Goal: Information Seeking & Learning: Learn about a topic

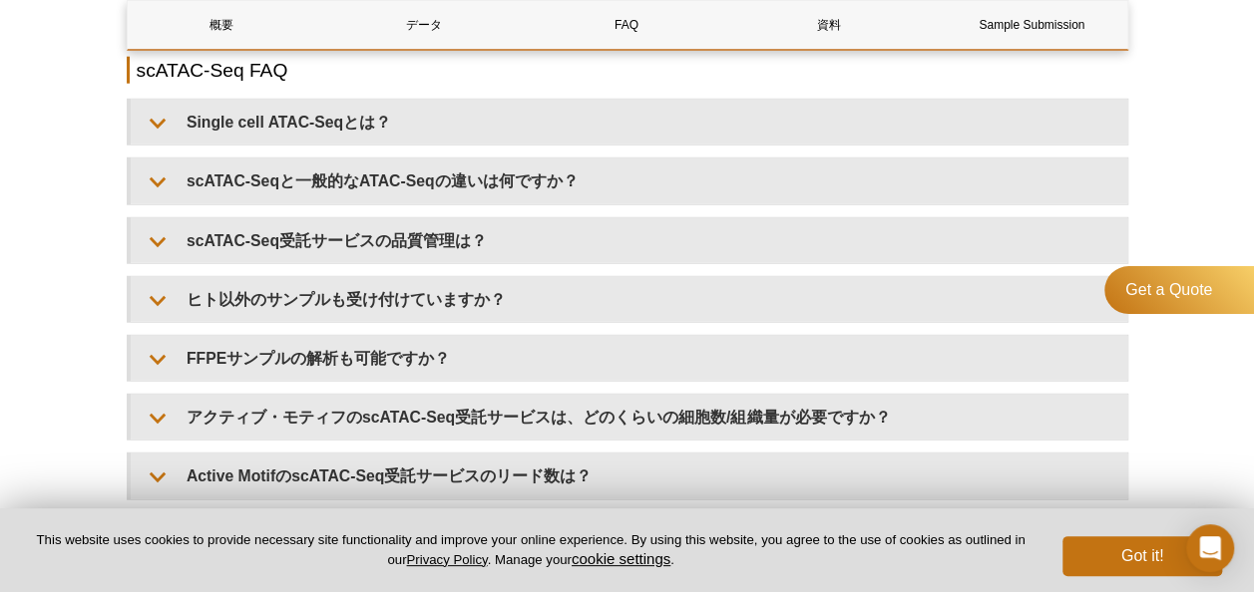
scroll to position [2542, 0]
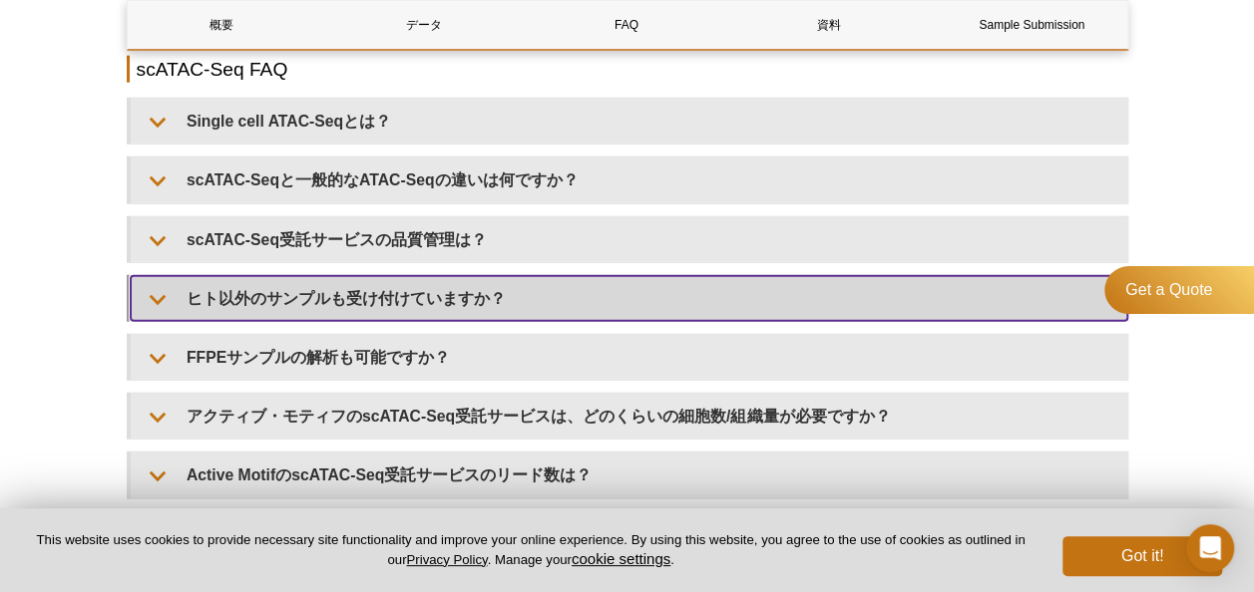
click at [471, 283] on summary "ヒト以外のサンプルも受け付けていますか？" at bounding box center [629, 298] width 996 height 45
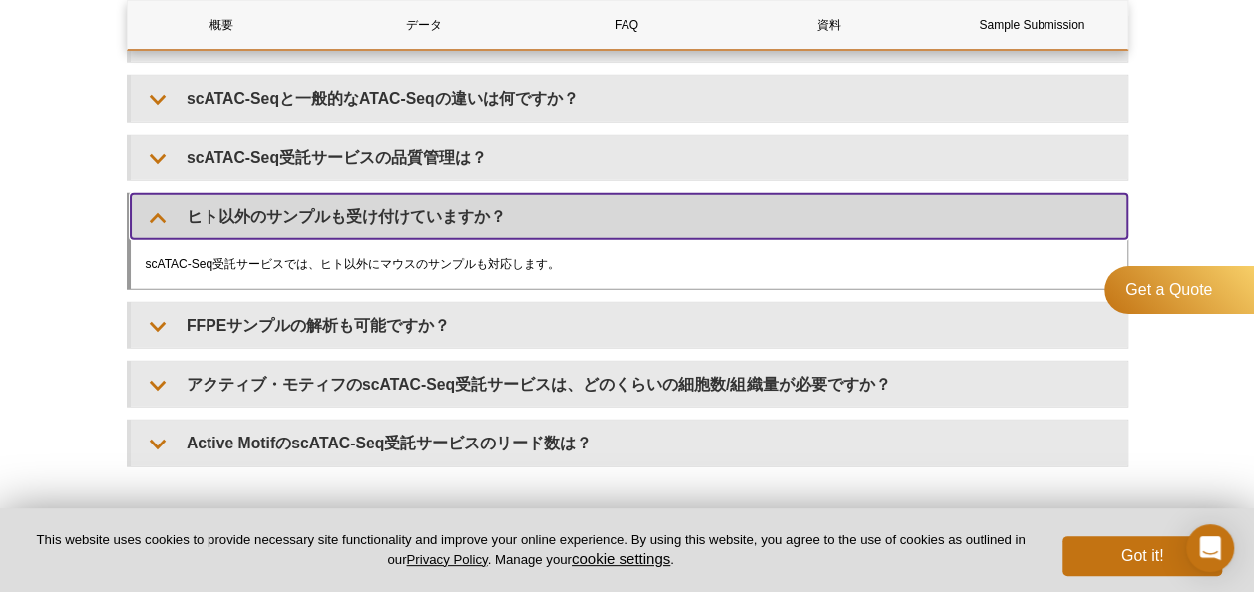
scroll to position [2626, 0]
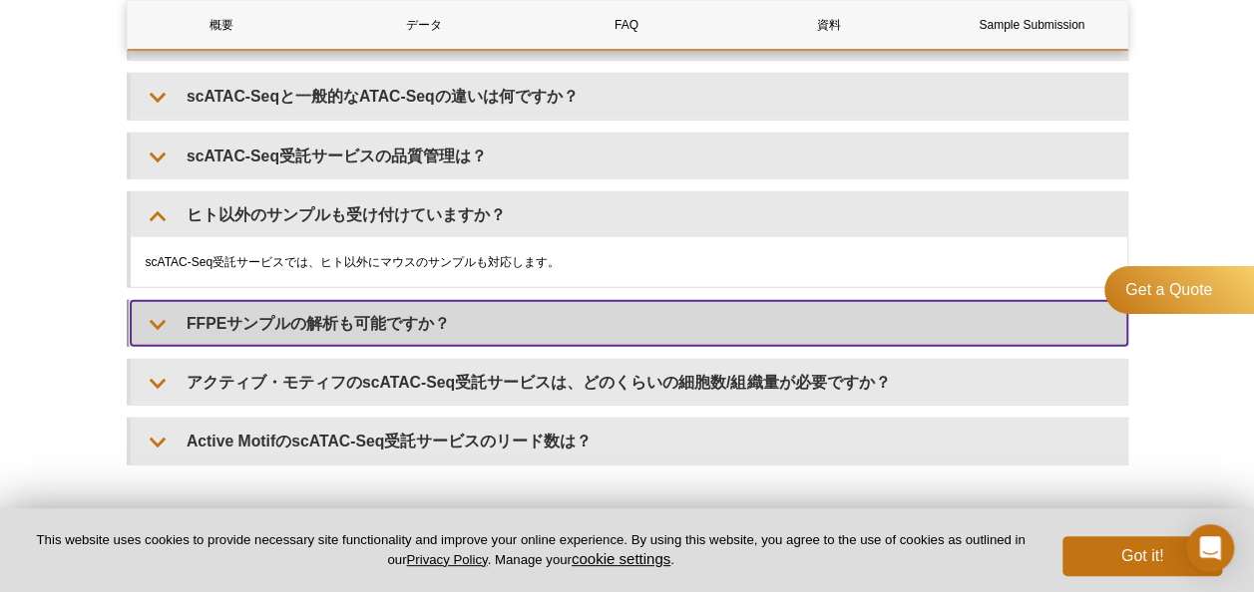
click at [427, 313] on summary "FFPEサンプルの解析も可能ですか？" at bounding box center [629, 323] width 996 height 45
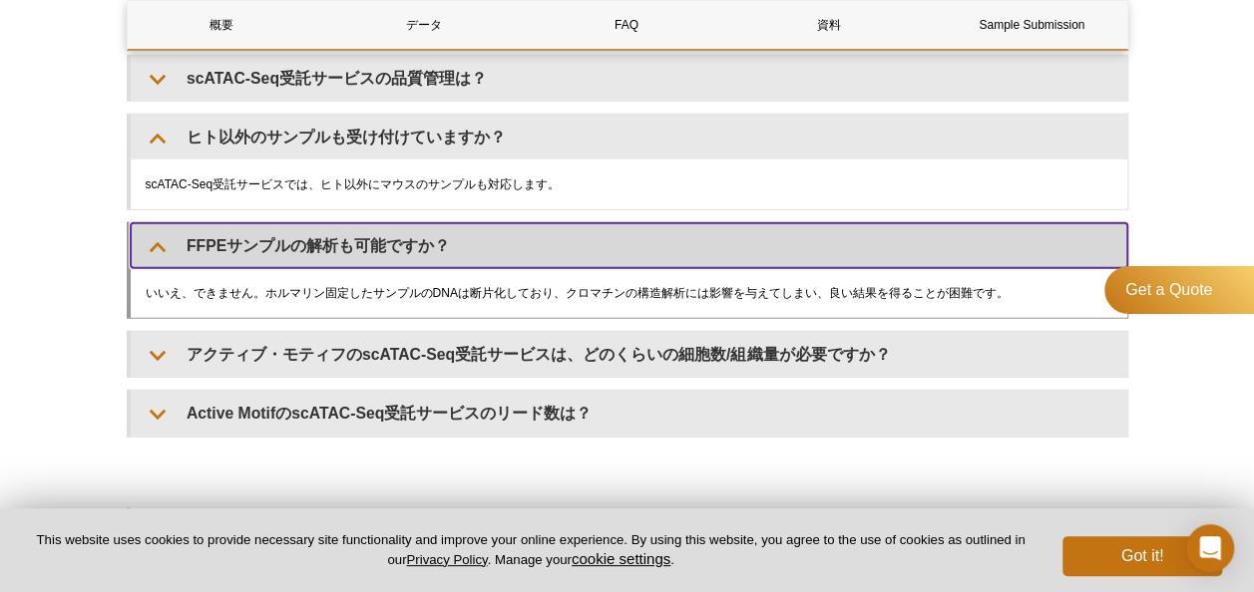
scroll to position [2706, 0]
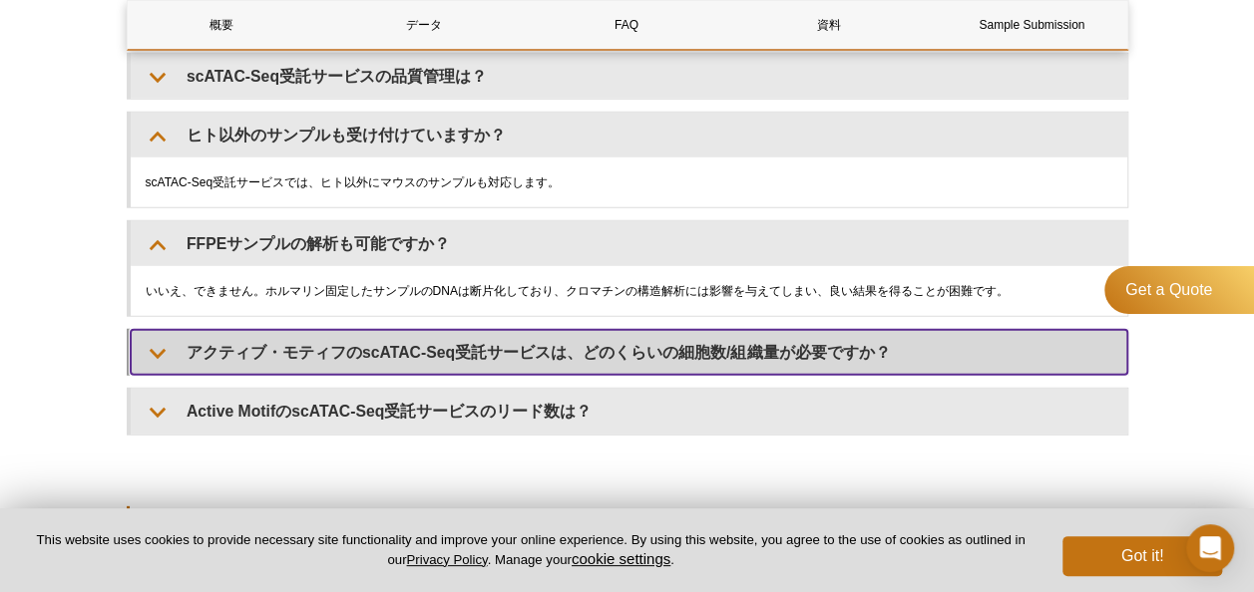
click at [421, 333] on summary "アクティブ・モティフのscATAC-Seq受託サービスは、どのくらいの細胞数/組織量が必要ですか？" at bounding box center [629, 352] width 996 height 45
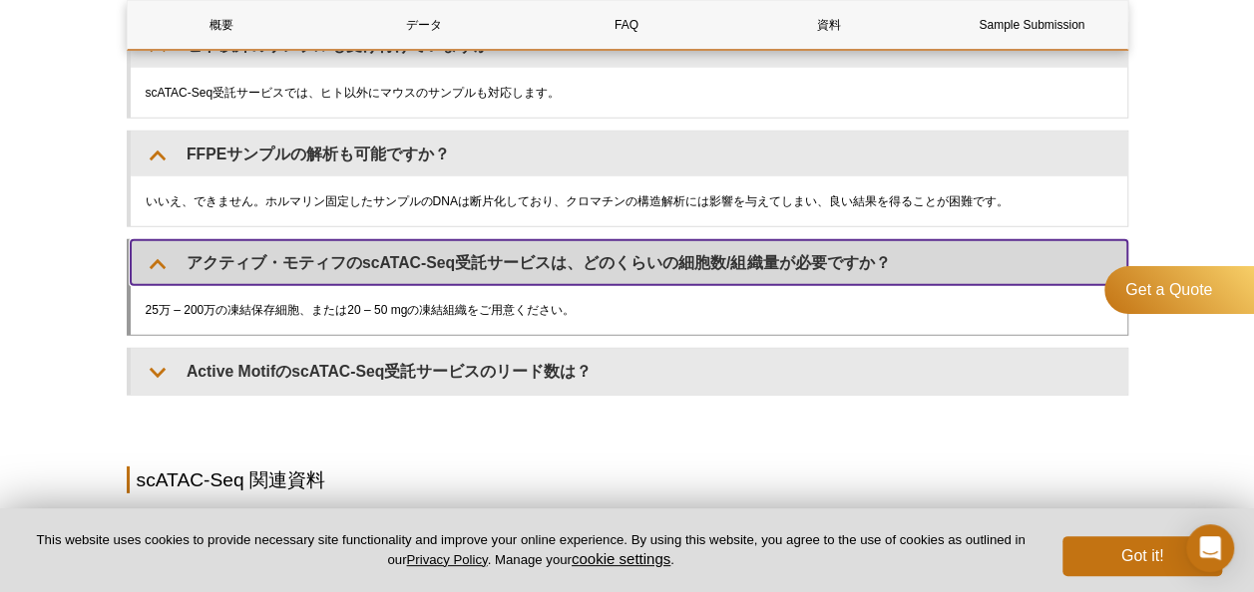
scroll to position [2796, 0]
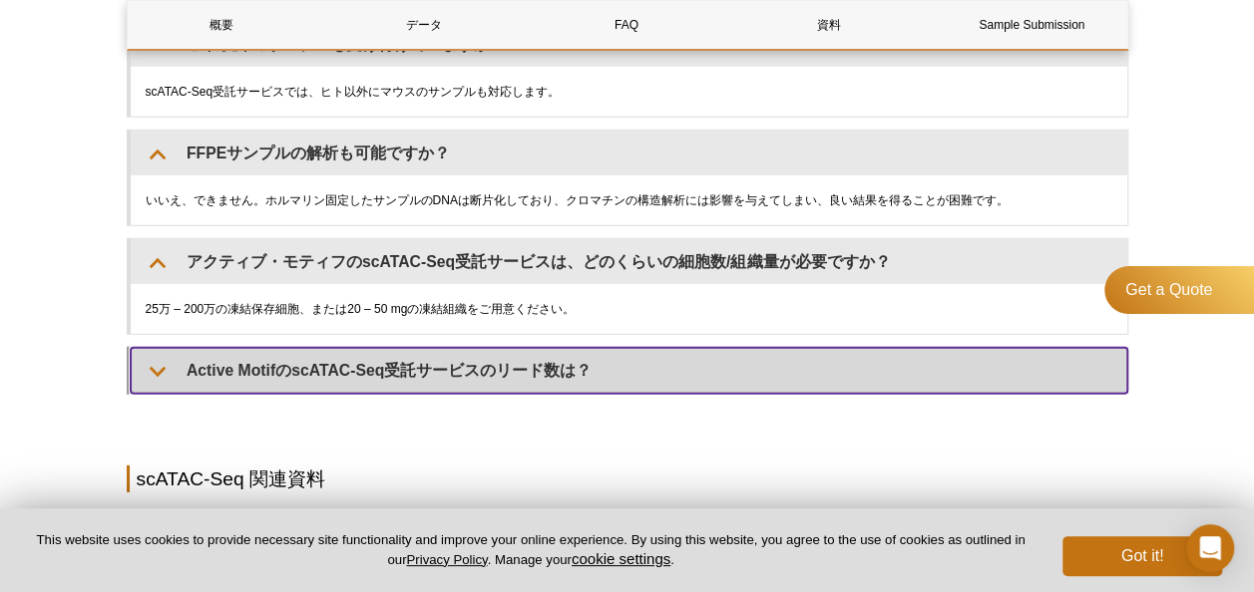
click at [404, 377] on summary "Active MotifのscATAC-Seq受託サービスのリード数は？" at bounding box center [629, 370] width 996 height 45
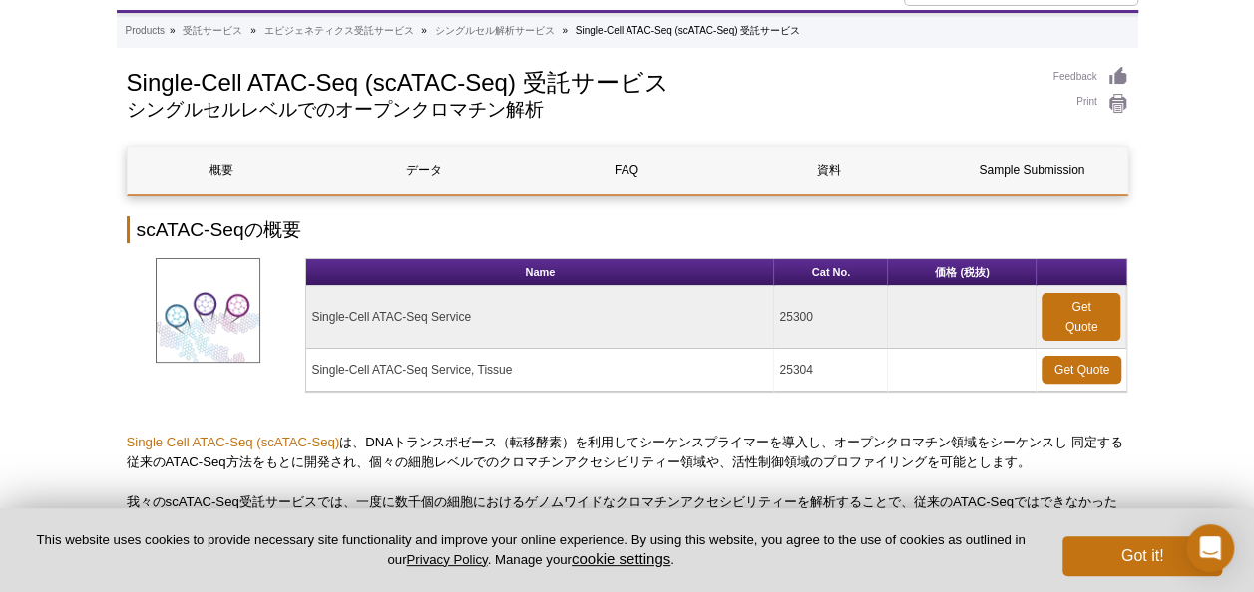
scroll to position [0, 0]
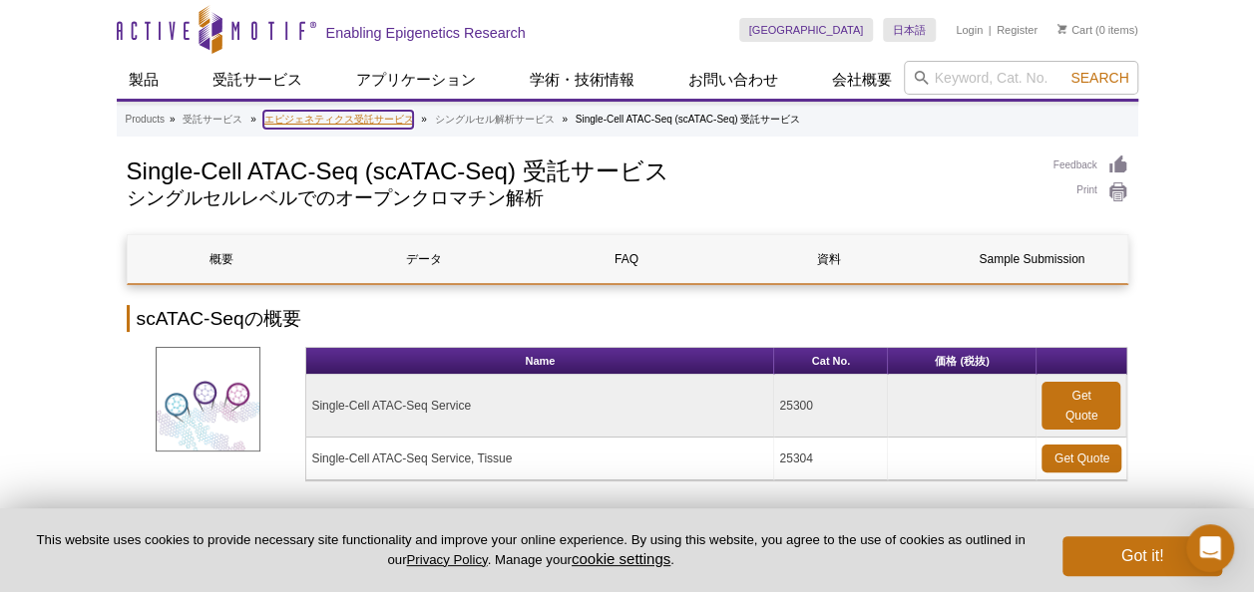
click at [375, 122] on link "エピジェネティクス受託サービス" at bounding box center [338, 120] width 150 height 18
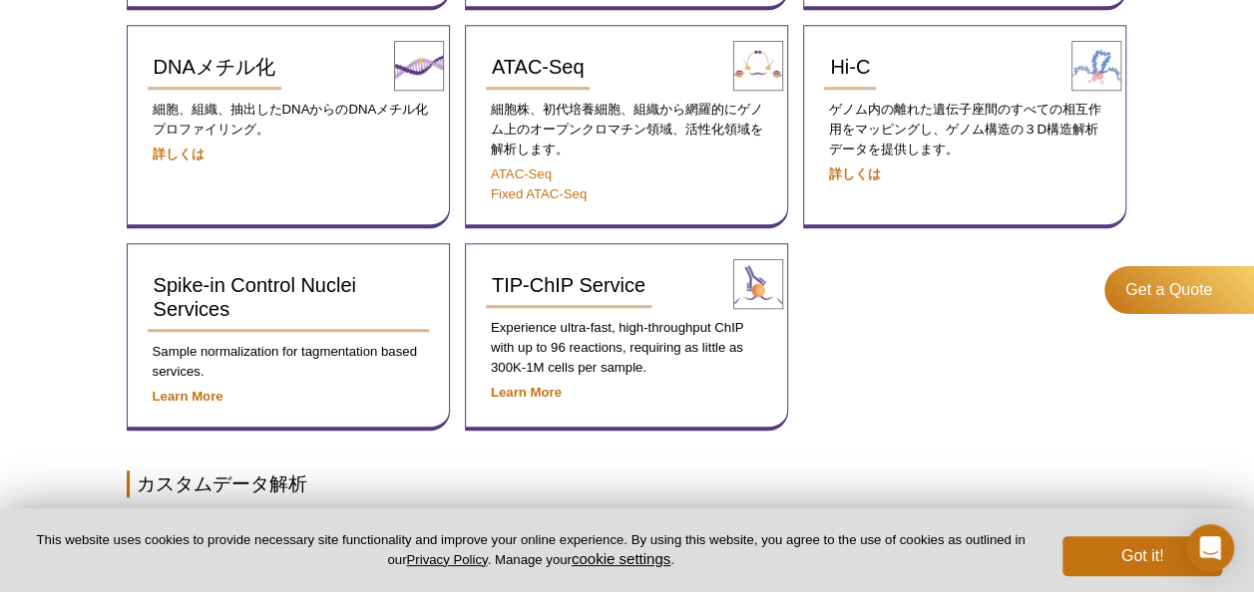
scroll to position [627, 0]
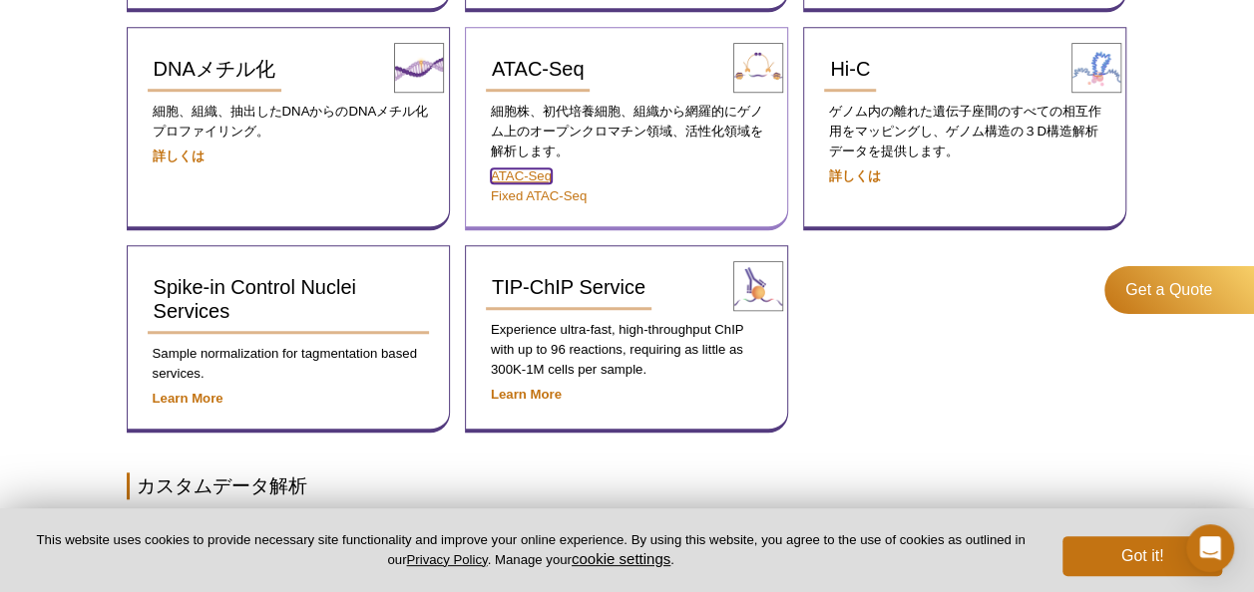
click at [529, 169] on link "ATAC-Seq" at bounding box center [521, 176] width 61 height 15
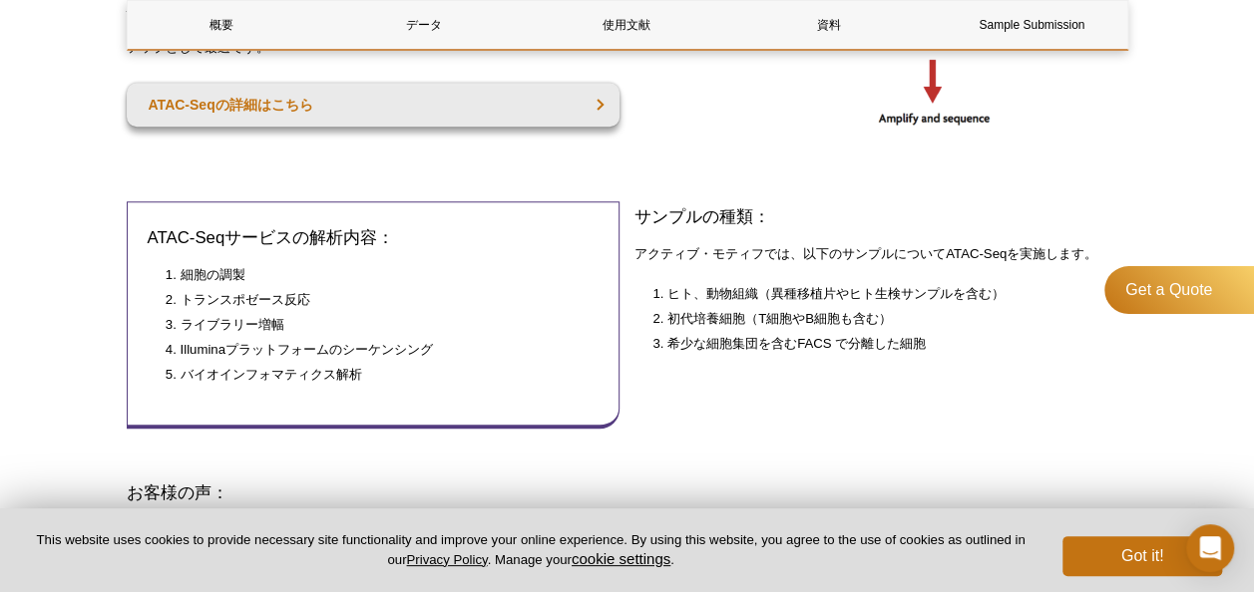
scroll to position [778, 0]
